Goal: Information Seeking & Learning: Learn about a topic

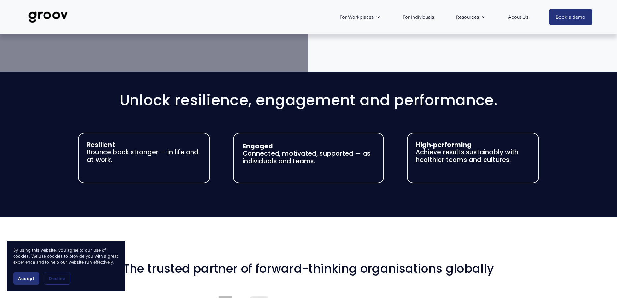
scroll to position [726, 0]
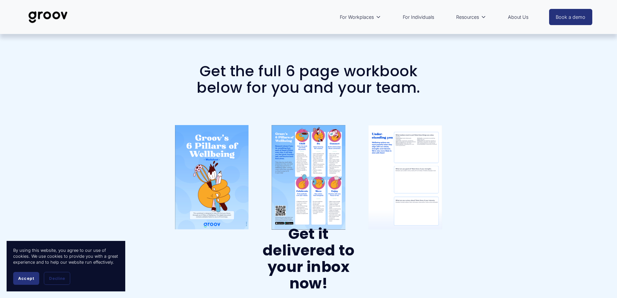
scroll to position [99, 0]
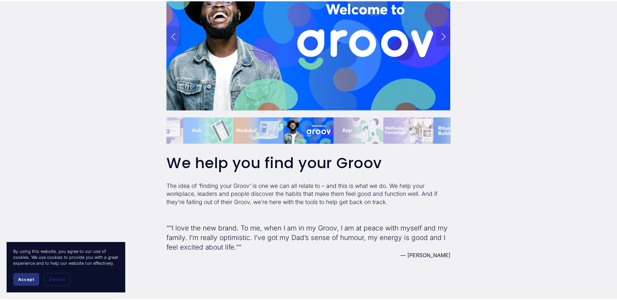
scroll to position [825, 0]
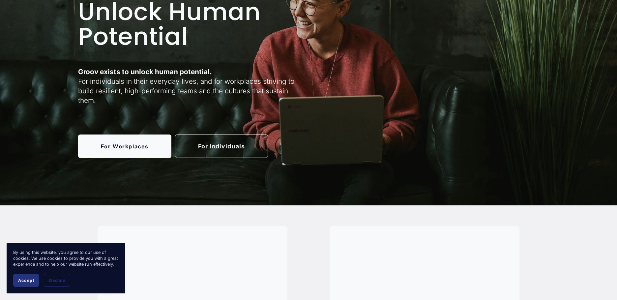
scroll to position [132, 0]
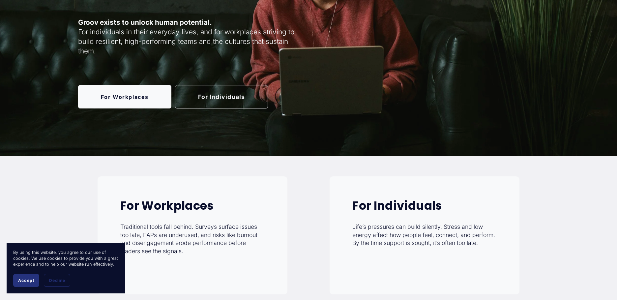
click at [213, 87] on link "For Individuals" at bounding box center [221, 96] width 93 height 23
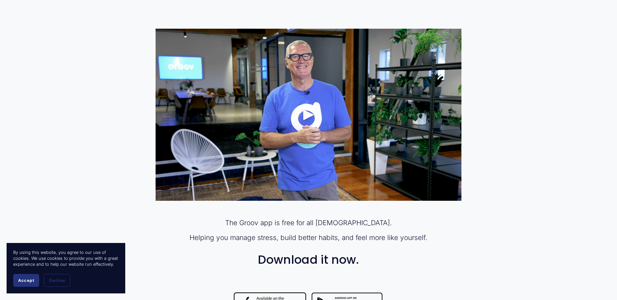
scroll to position [396, 0]
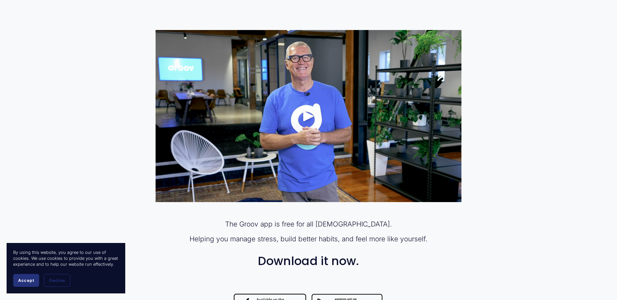
click at [308, 114] on div "Play" at bounding box center [309, 116] width 16 height 16
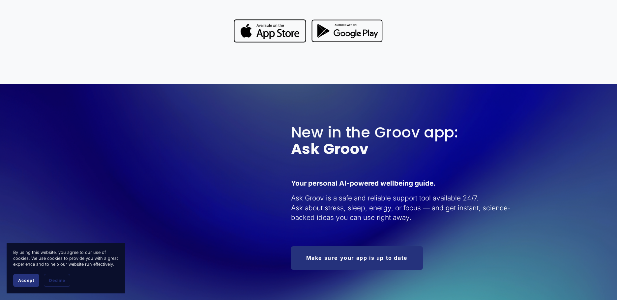
scroll to position [627, 0]
